Goal: Task Accomplishment & Management: Complete application form

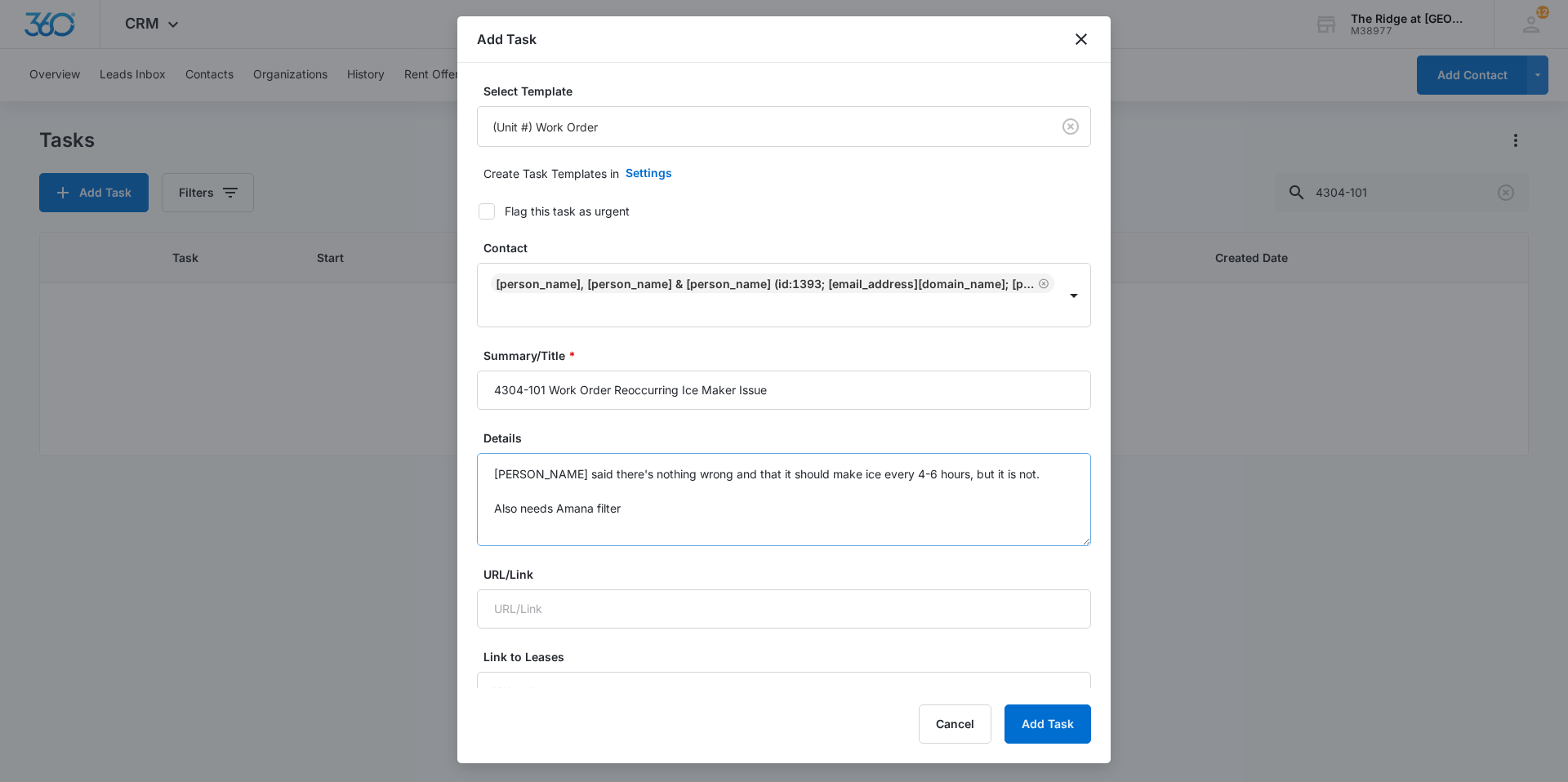
click at [661, 487] on textarea "[PERSON_NAME] said there's nothing wrong and that it should make ice every 4-6 …" at bounding box center [784, 500] width 614 height 94
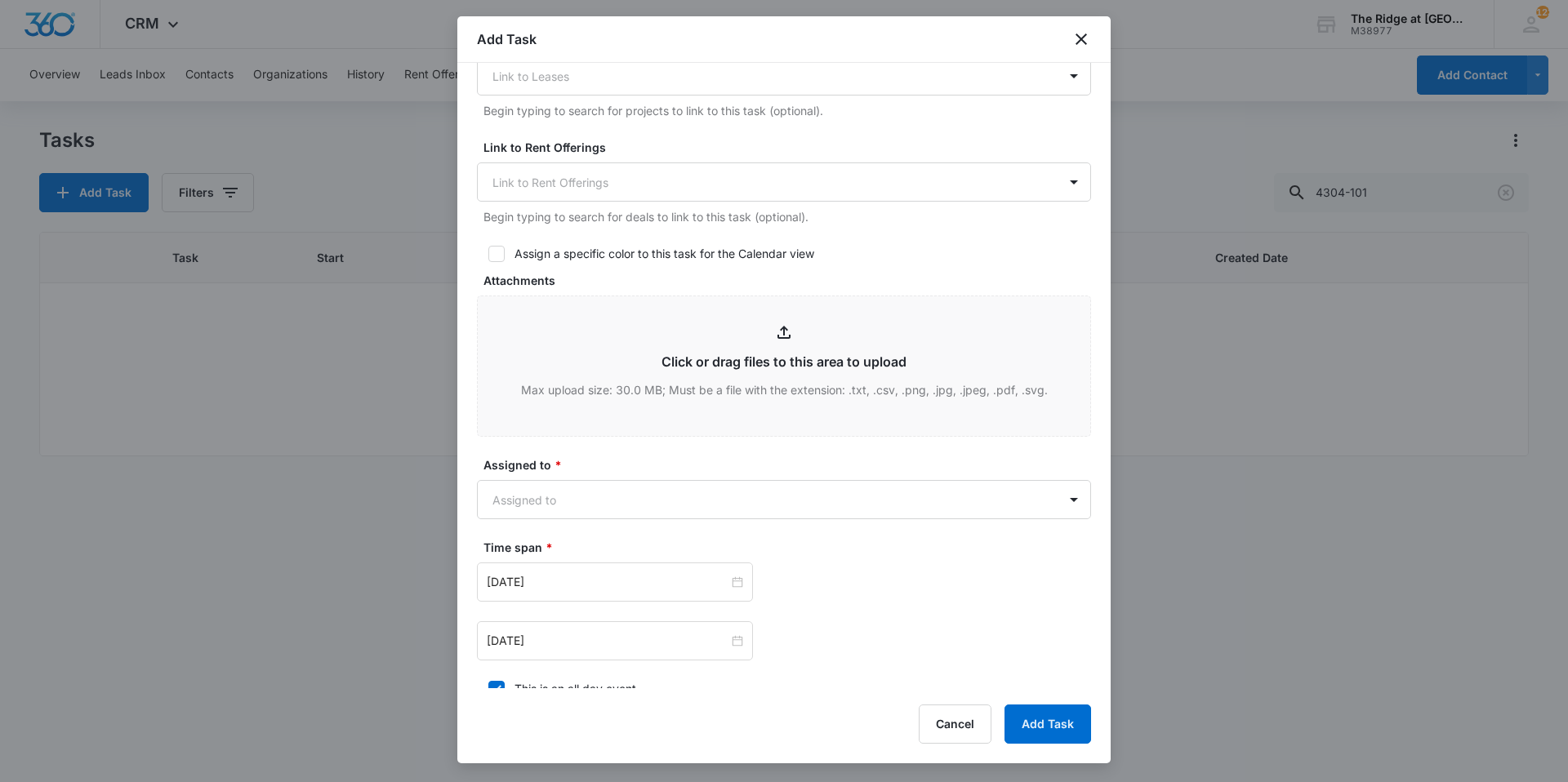
scroll to position [817, 0]
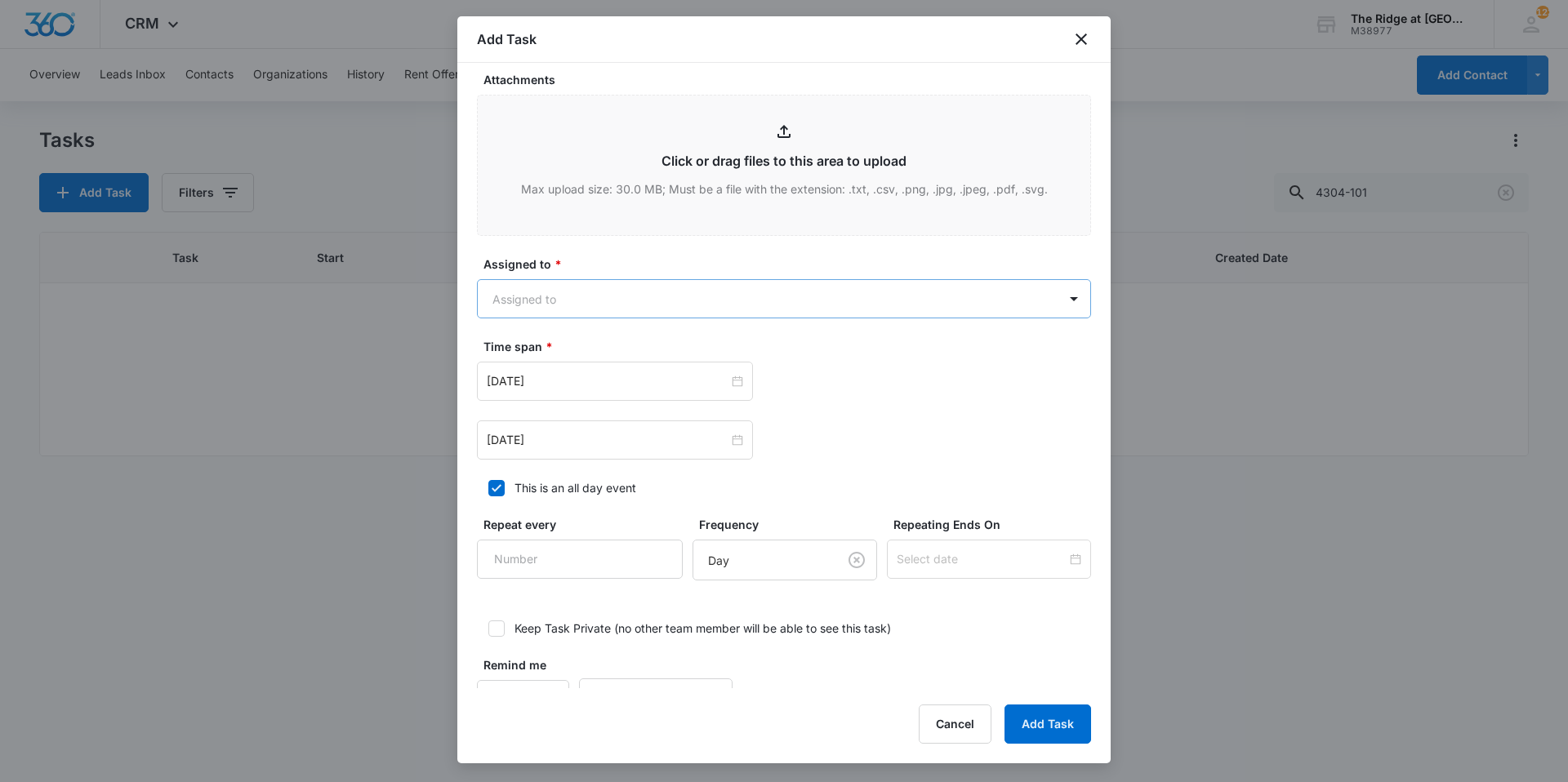
type textarea "[PERSON_NAME] said there's nothing wrong and that it should make ice every 4-6 …"
click at [575, 287] on body "CRM Apps Reputation Websites Forms CRM Email Social Content Ads Intelligence Fi…" at bounding box center [784, 391] width 1568 height 782
type input "rica"
click at [566, 328] on p "[PERSON_NAME]" at bounding box center [543, 332] width 94 height 17
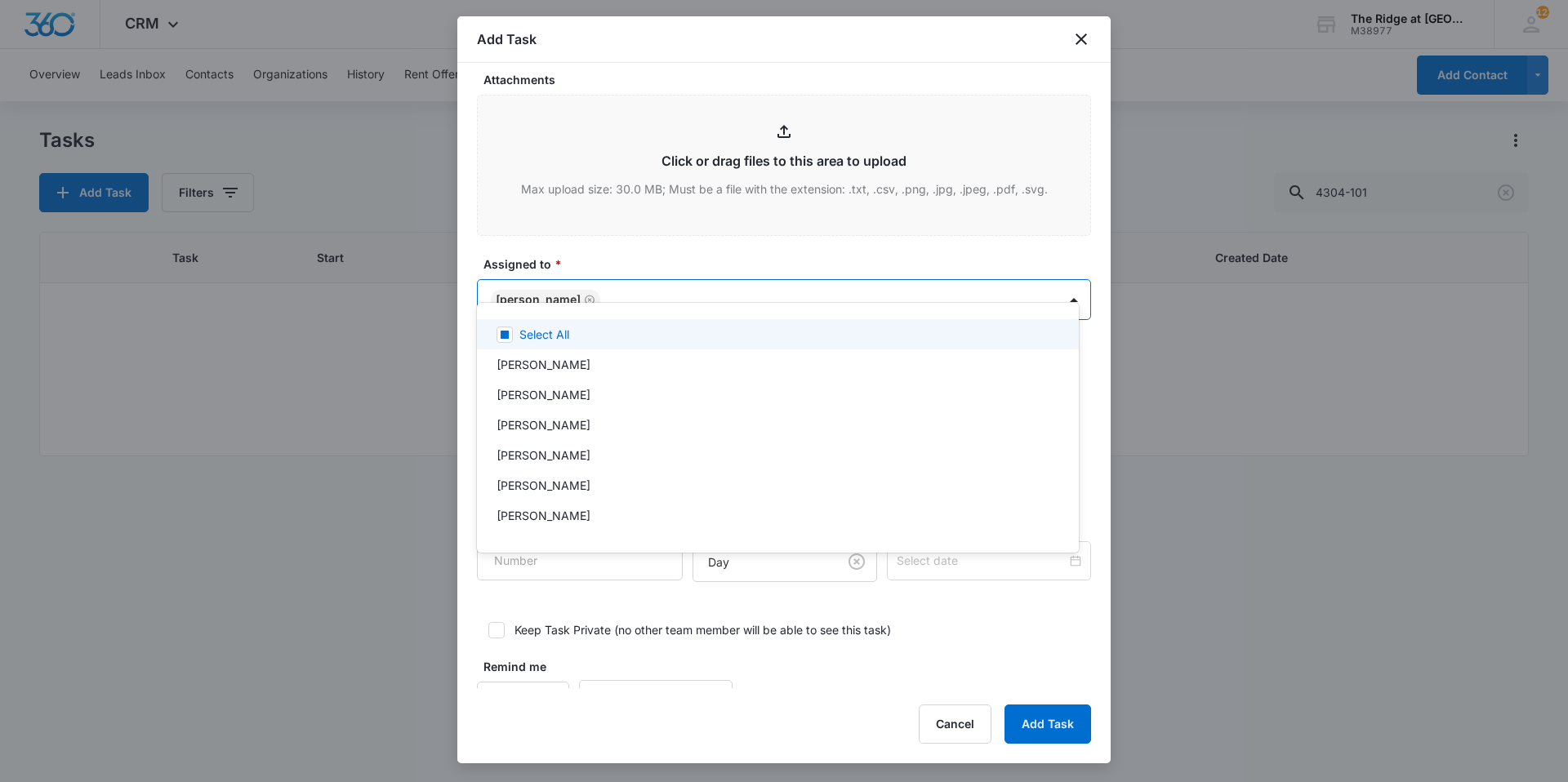
click at [621, 252] on div at bounding box center [784, 391] width 1568 height 782
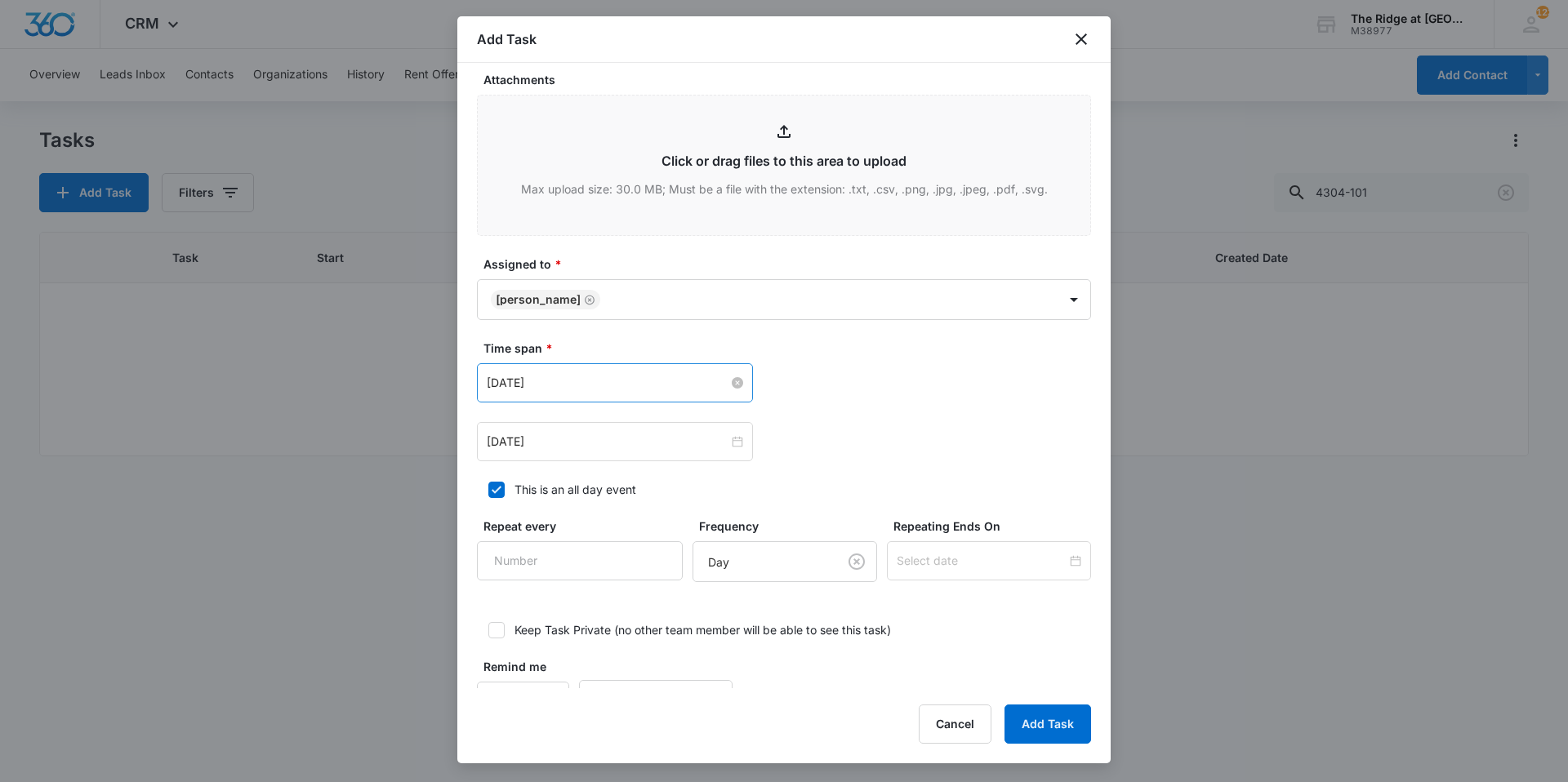
click at [568, 374] on input "[DATE]" at bounding box center [607, 382] width 242 height 18
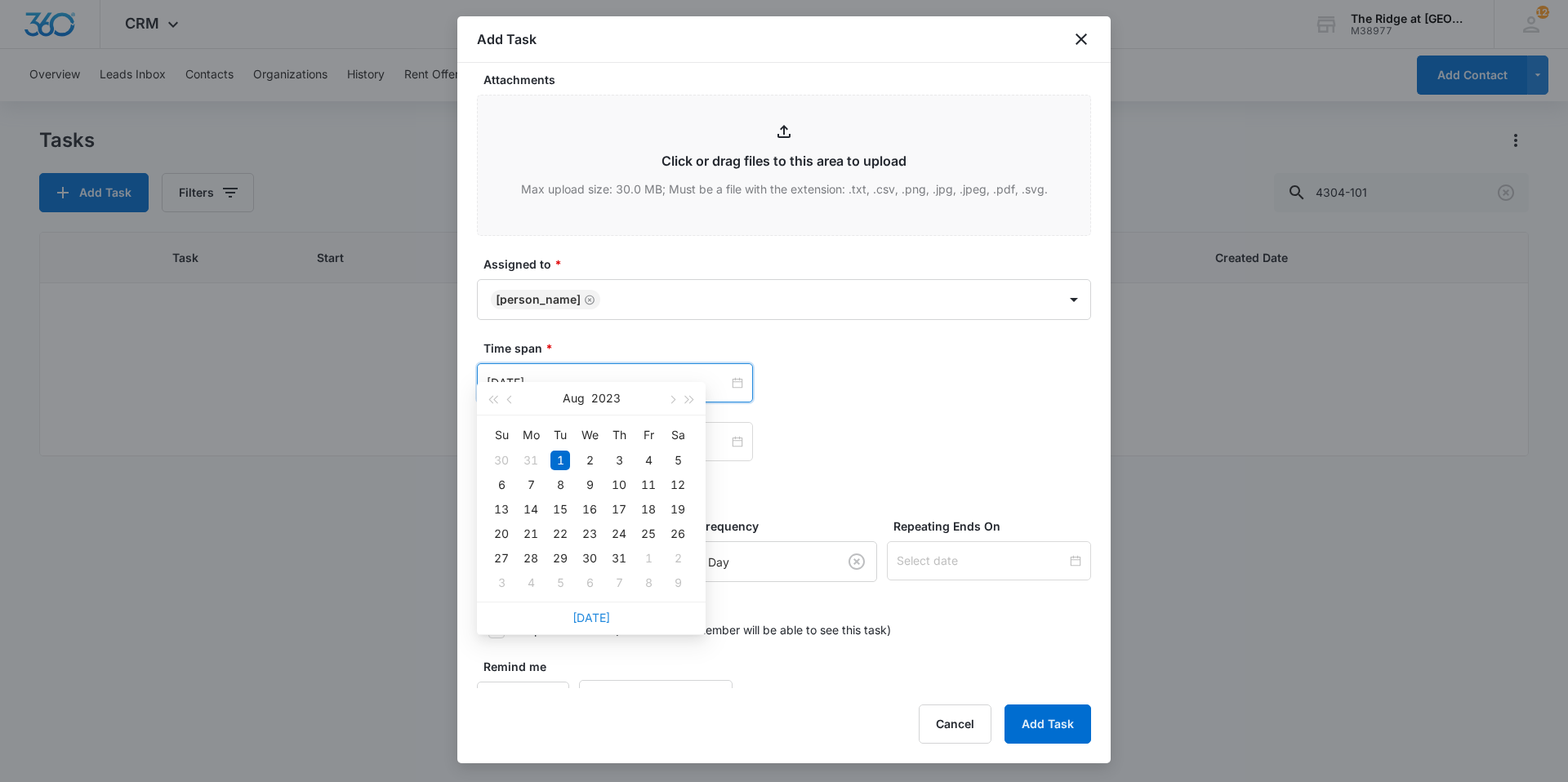
click at [592, 619] on link "[DATE]" at bounding box center [591, 618] width 38 height 14
type input "[DATE]"
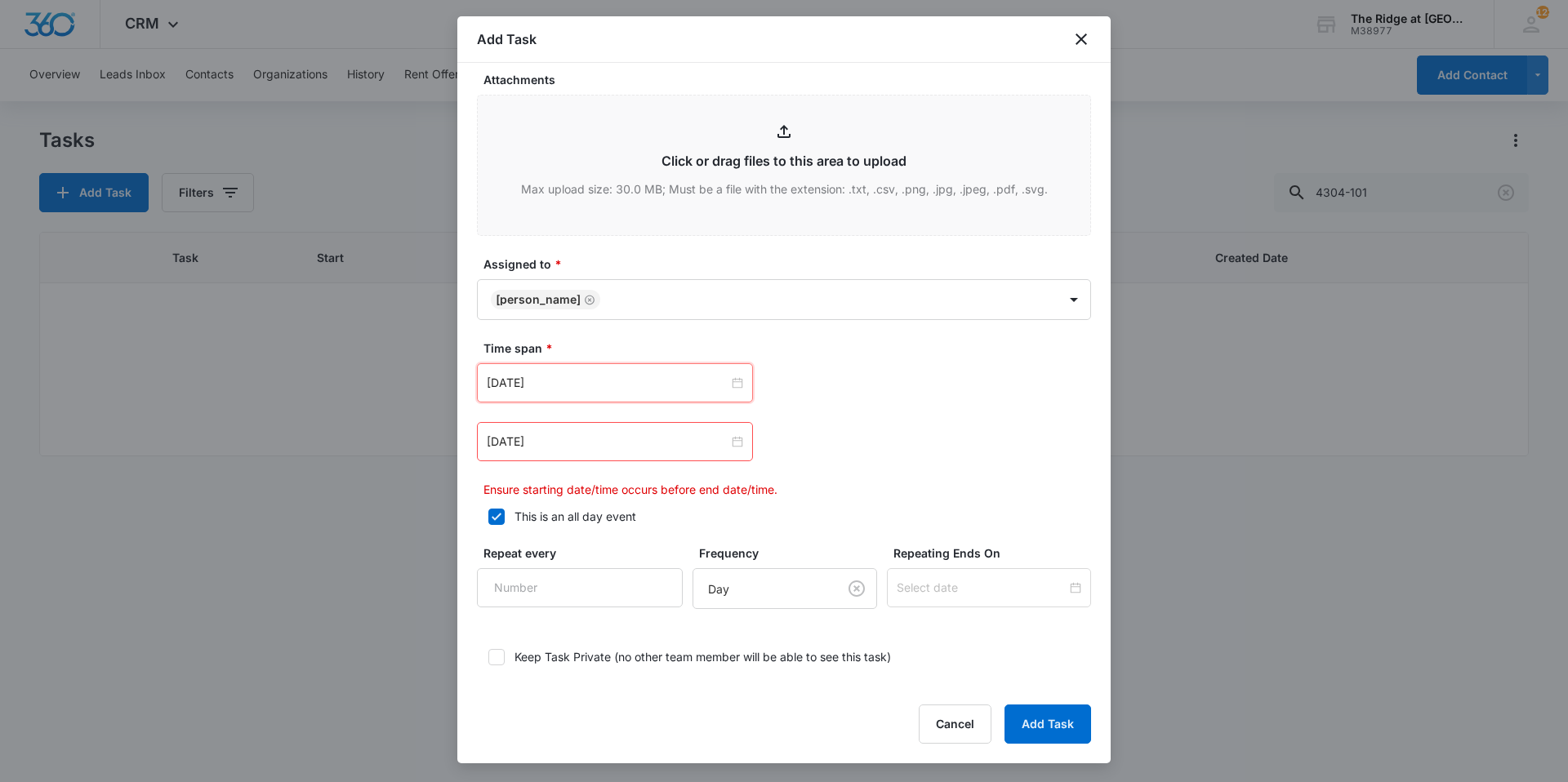
click at [894, 434] on div "[DATE]" at bounding box center [784, 441] width 614 height 39
click at [680, 439] on div "[DATE] [DATE] Su Mo Tu We Th Fr Sa 31 1 2 3 4 5 6 7 8 9 10 11 12 13 14 15 16 17…" at bounding box center [784, 431] width 614 height 135
click at [648, 433] on input "[DATE]" at bounding box center [607, 441] width 242 height 18
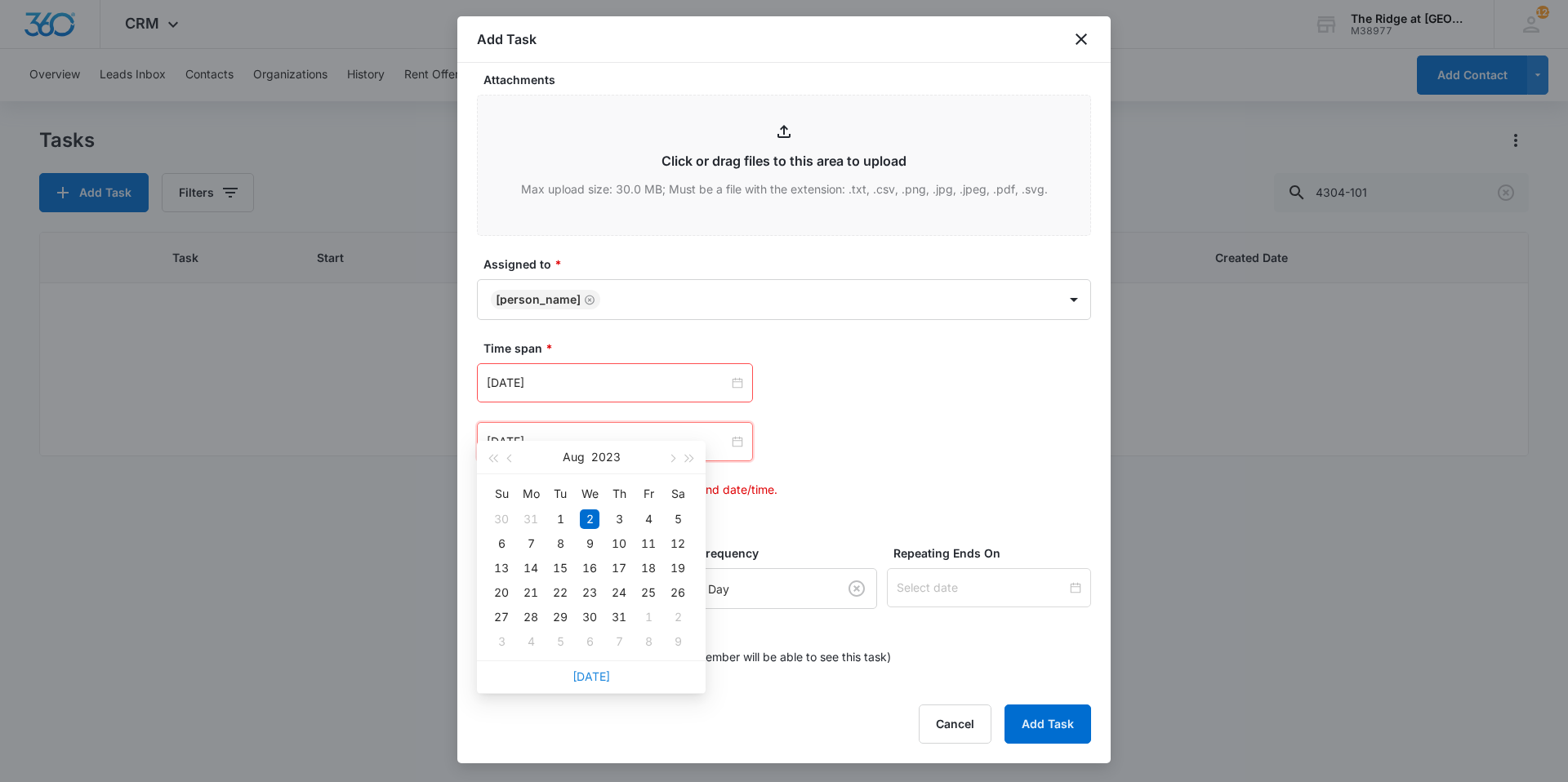
click at [577, 672] on link "[DATE]" at bounding box center [591, 676] width 38 height 14
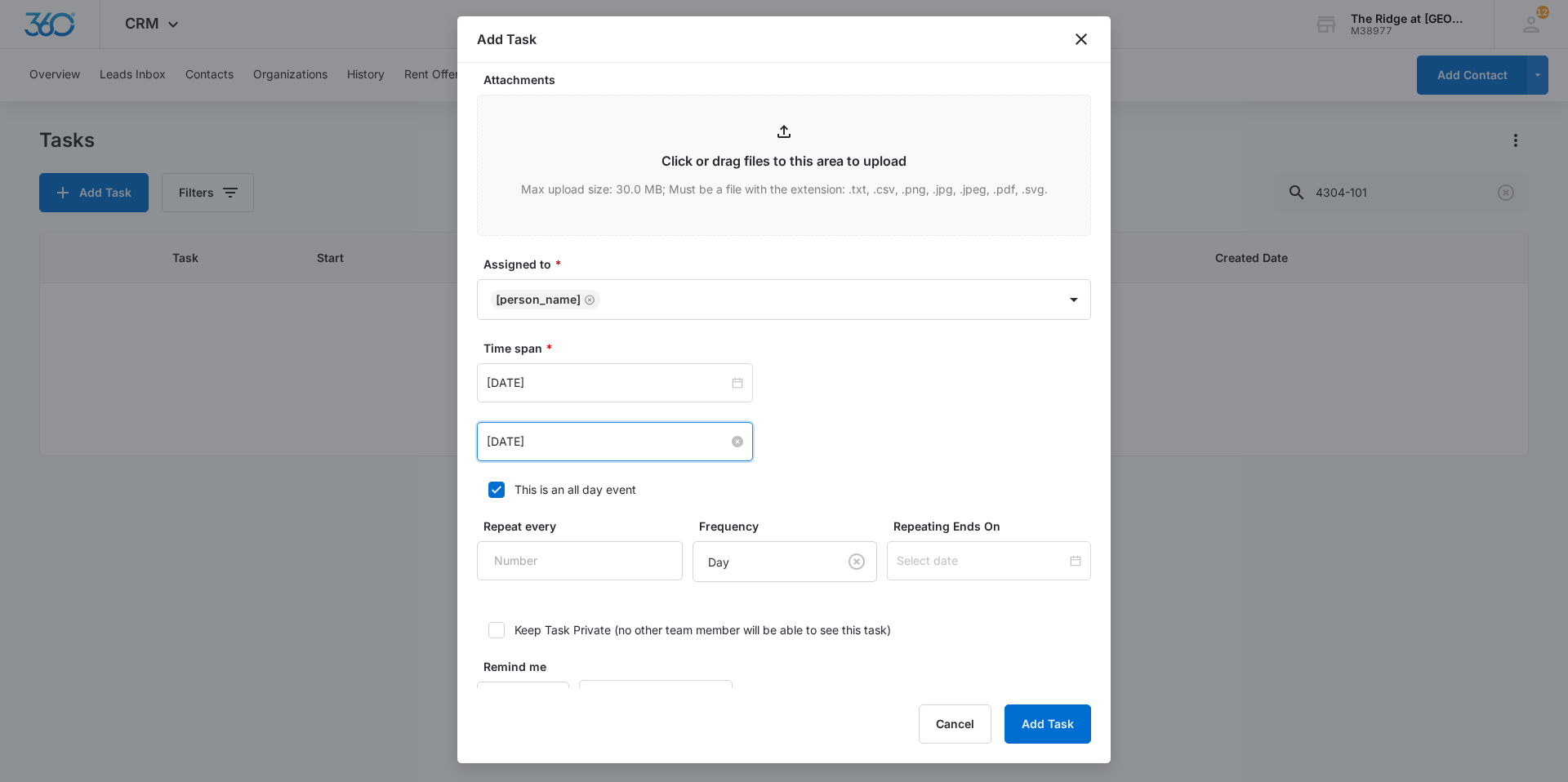
click at [573, 433] on input "[DATE]" at bounding box center [607, 441] width 242 height 18
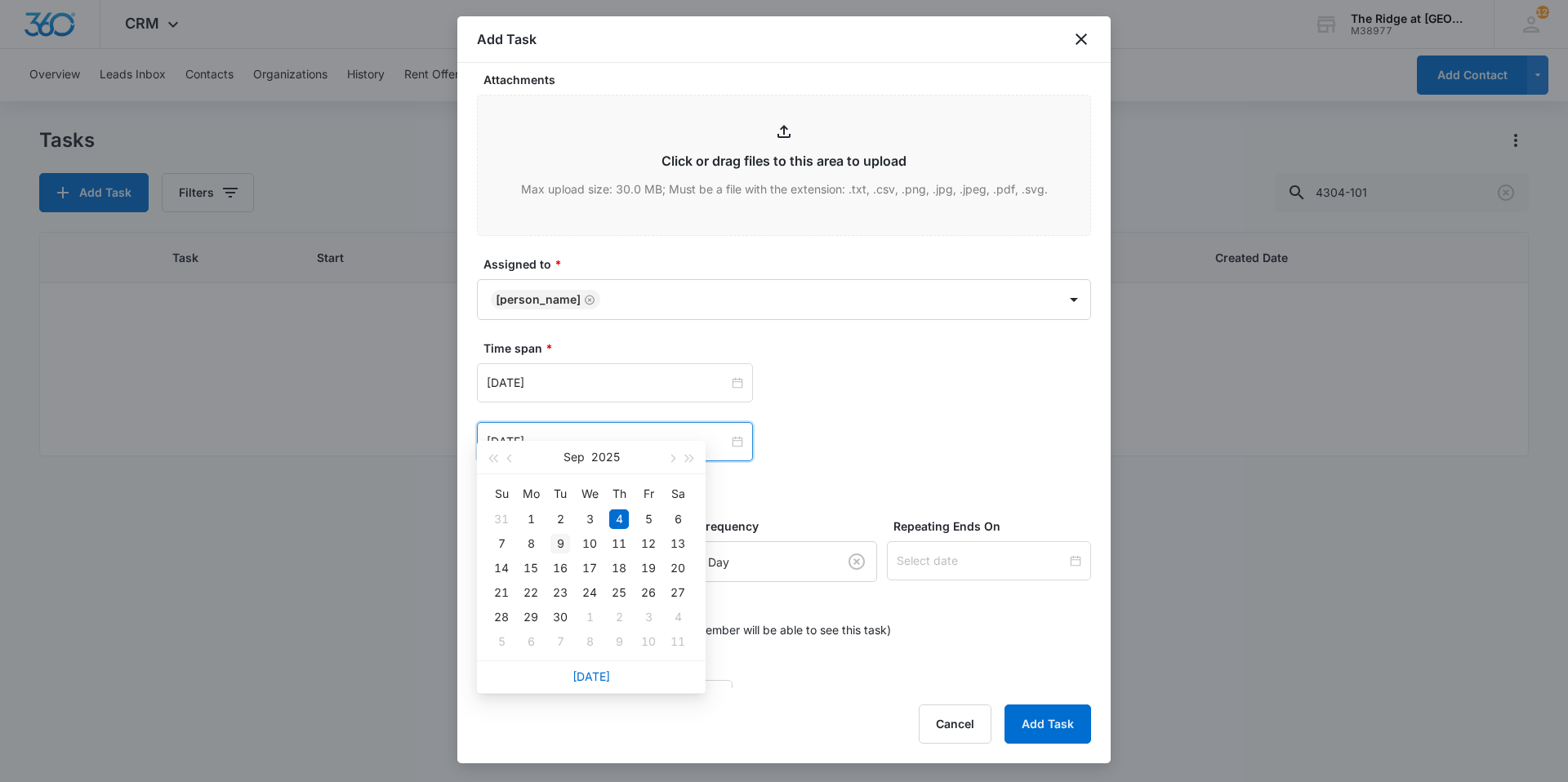
type input "[DATE]"
click at [561, 541] on div "9" at bounding box center [560, 543] width 20 height 20
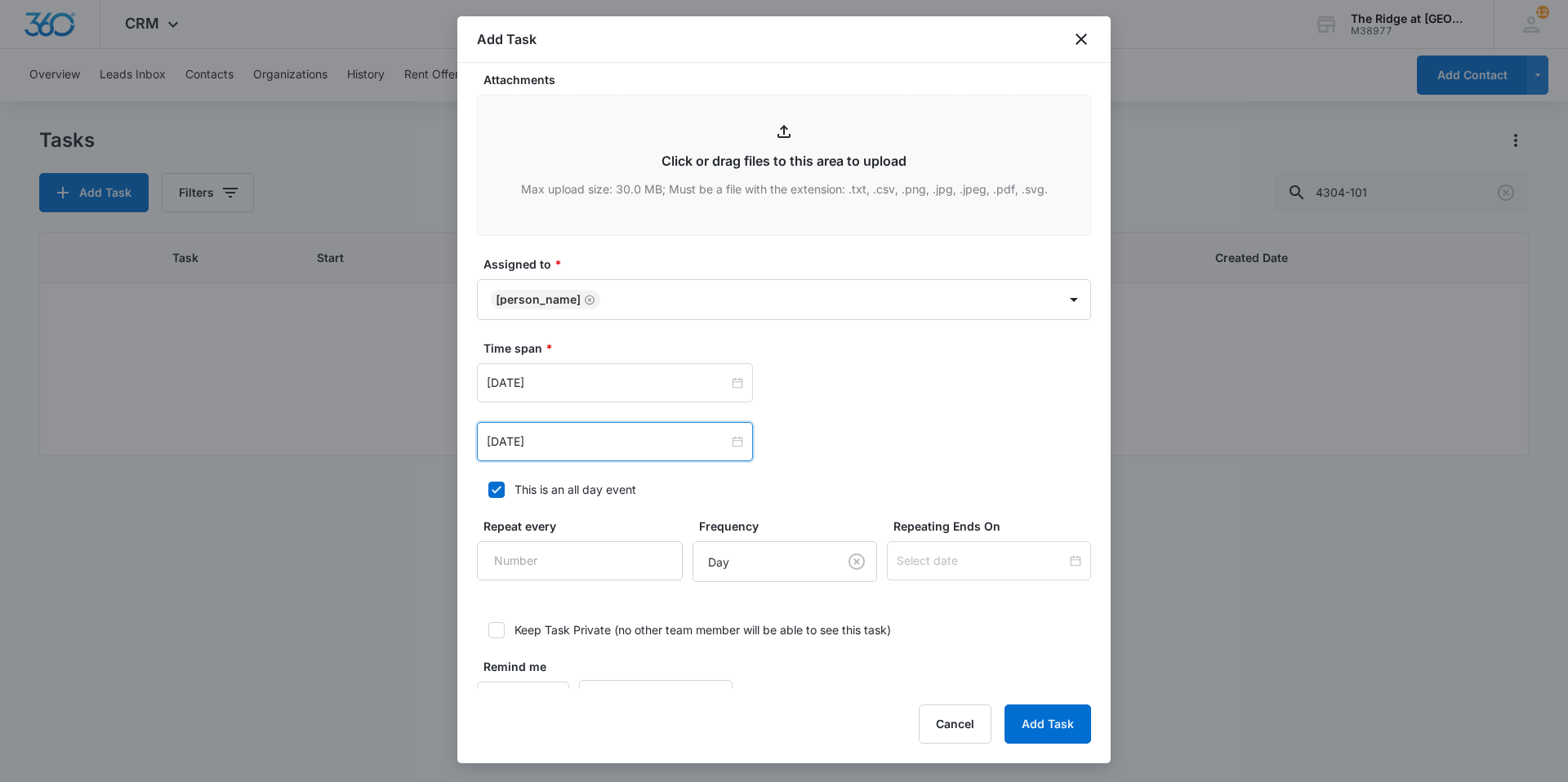
click at [822, 369] on div "[DATE] [DATE] Su Mo Tu We Th Fr Sa 31 1 2 3 4 5 6 7 8 9 10 11 12 13 14 15 16 17…" at bounding box center [784, 382] width 614 height 39
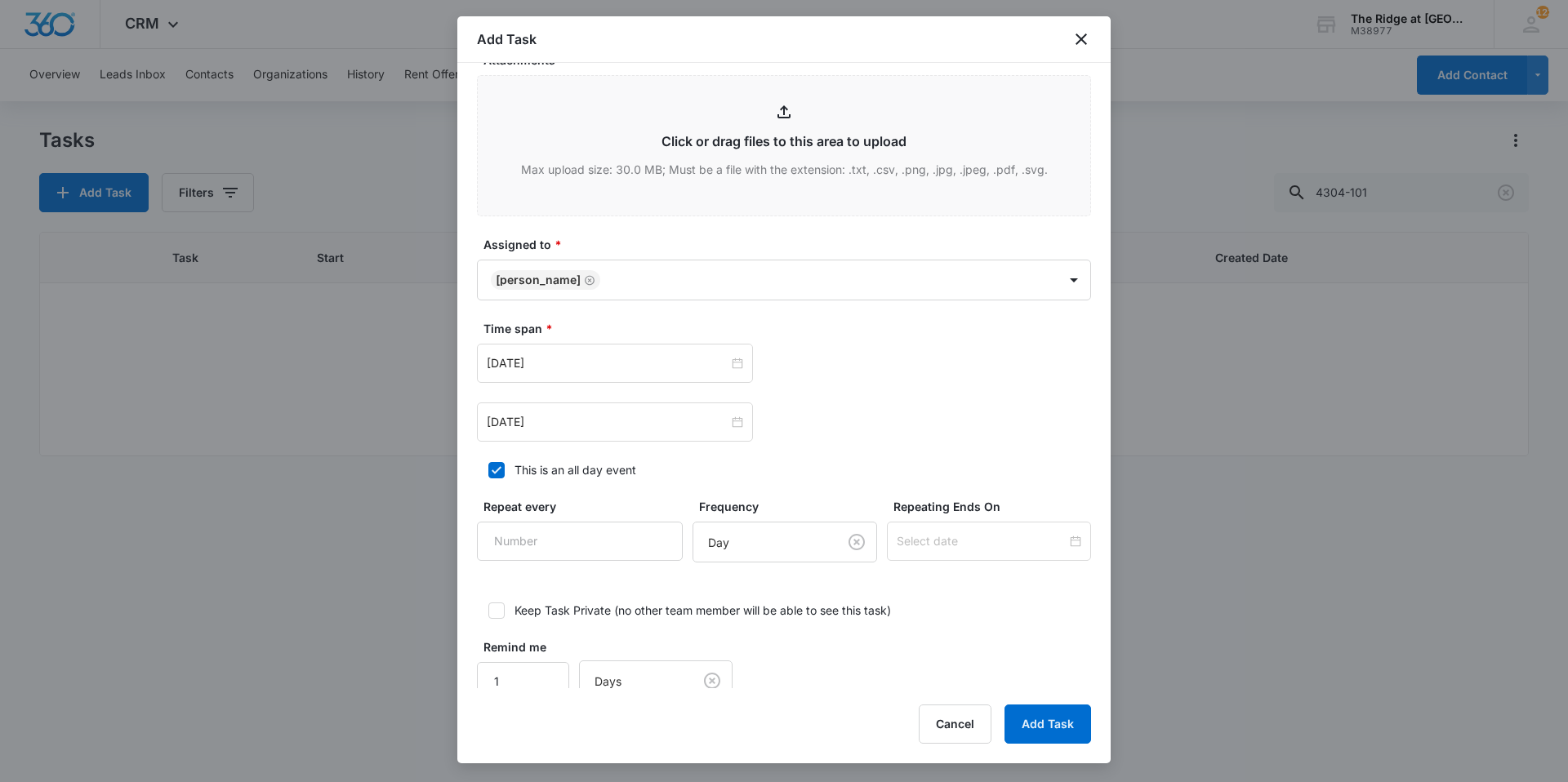
scroll to position [845, 0]
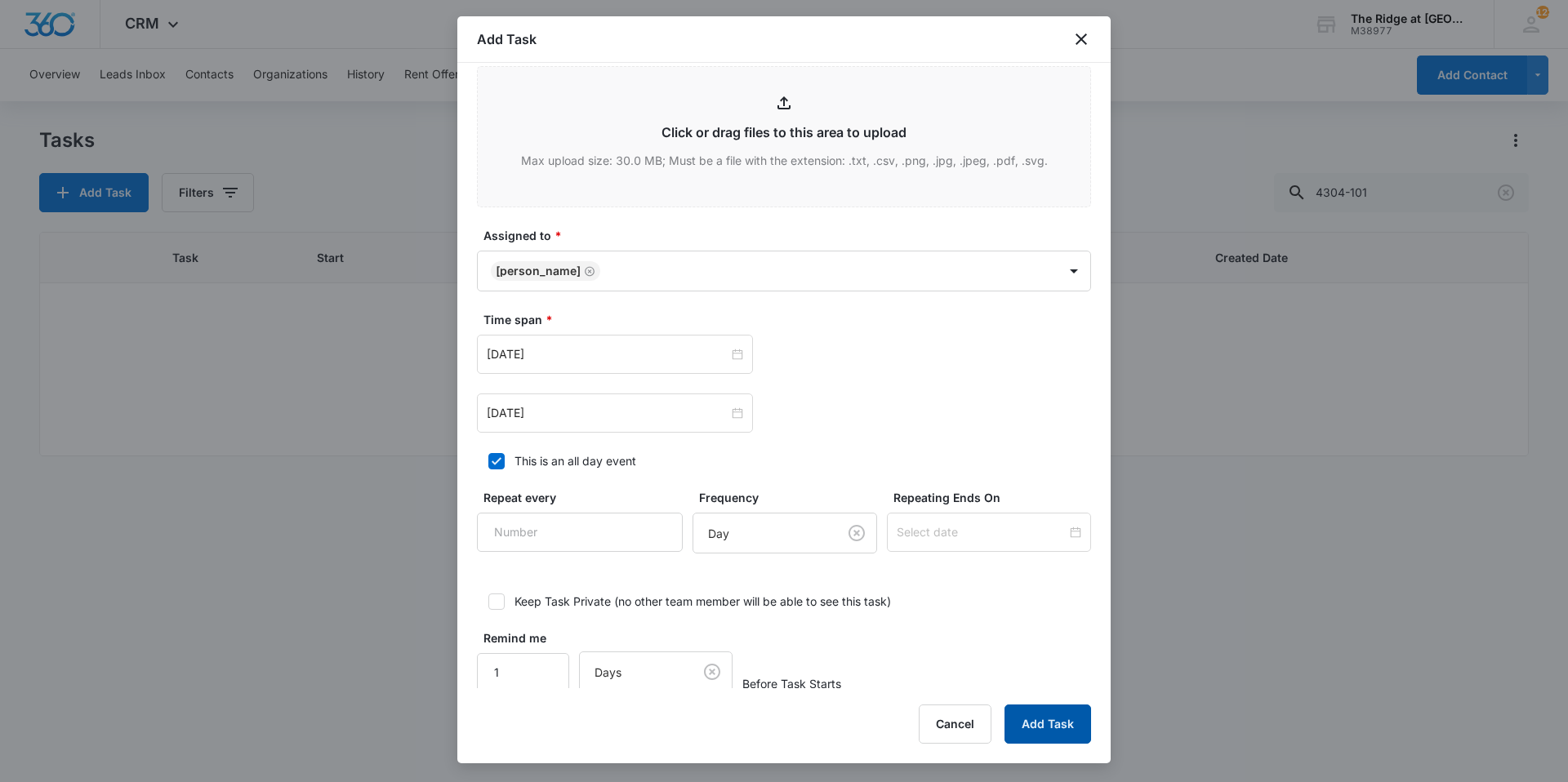
click at [1023, 723] on button "Add Task" at bounding box center [1048, 723] width 87 height 39
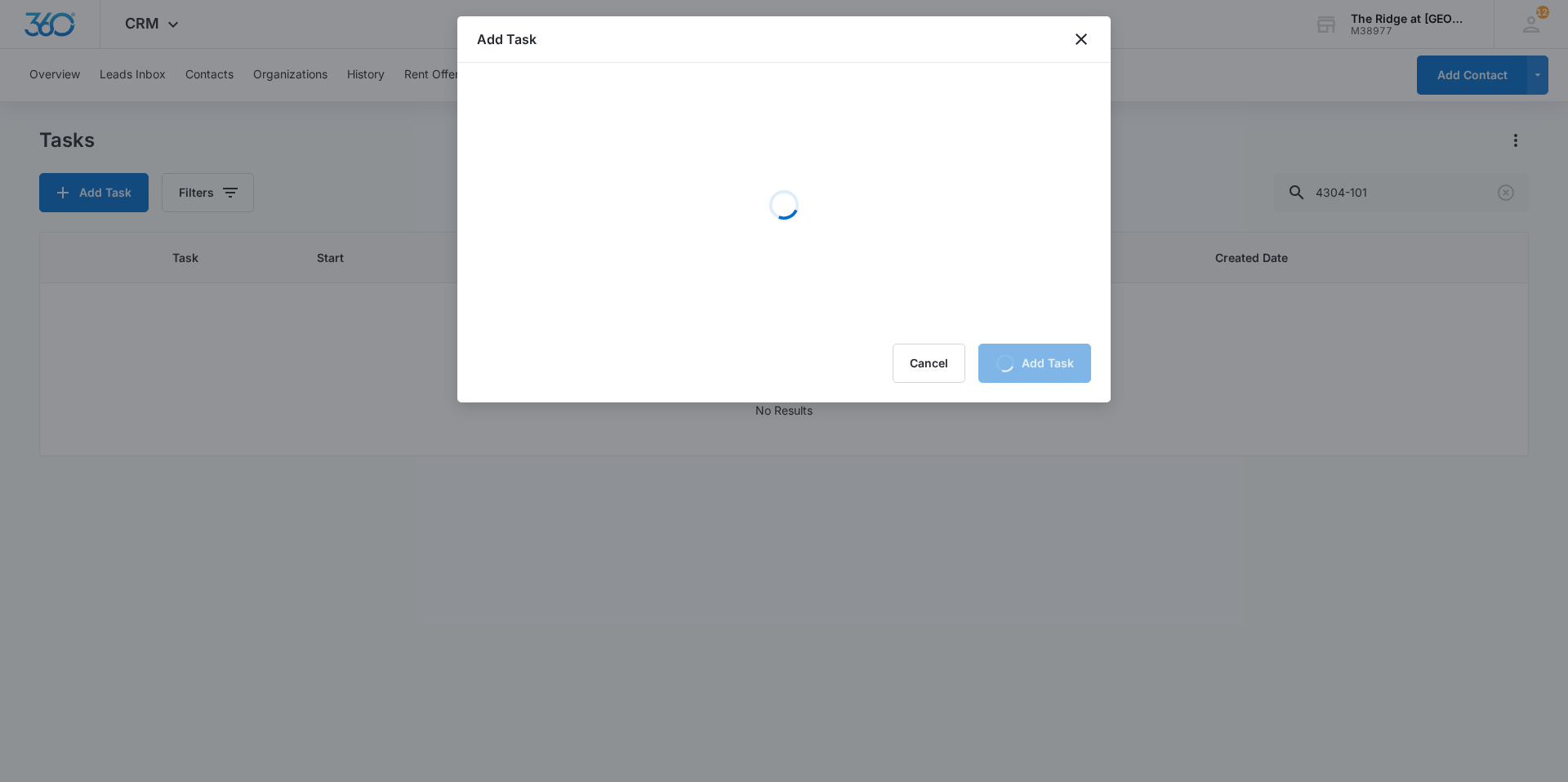
scroll to position [0, 0]
